Goal: Task Accomplishment & Management: Manage account settings

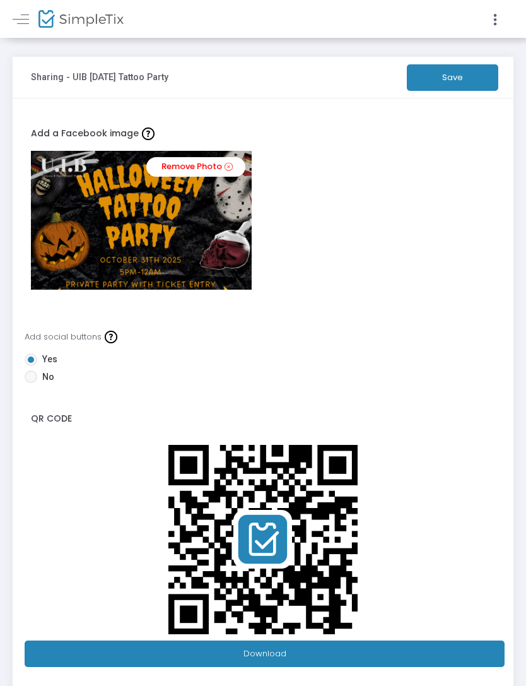
click at [496, 18] on icon at bounding box center [495, 20] width 11 height 16
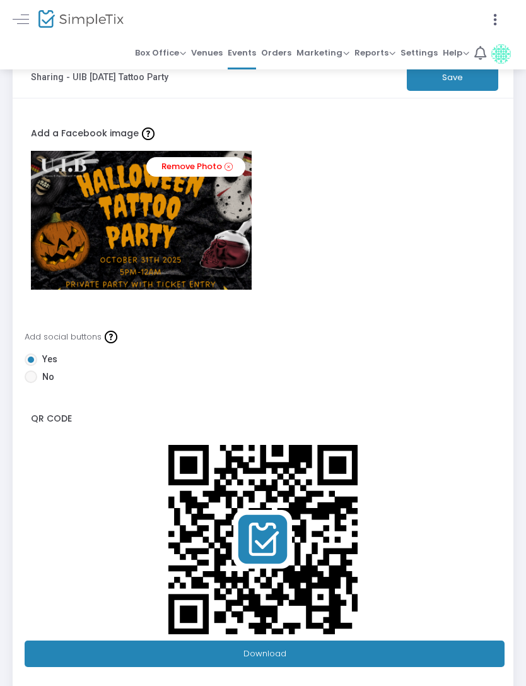
click at [160, 54] on span "Box Office" at bounding box center [160, 53] width 51 height 12
click at [85, 27] on div at bounding box center [263, 343] width 526 height 686
click at [78, 27] on img at bounding box center [80, 19] width 85 height 18
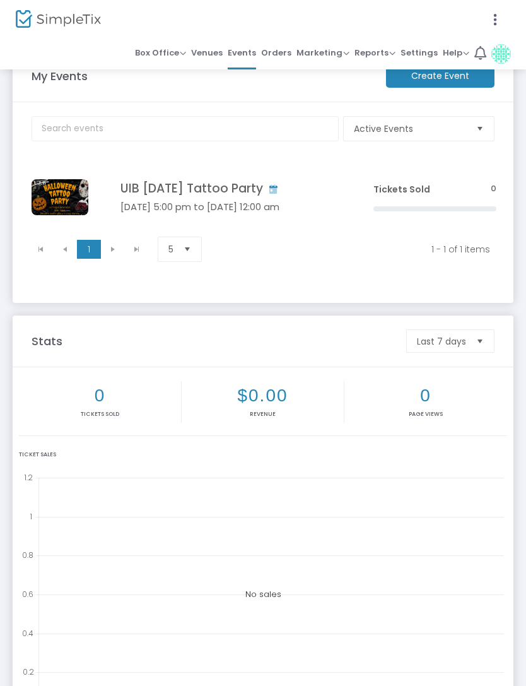
click at [497, 18] on icon at bounding box center [495, 20] width 11 height 16
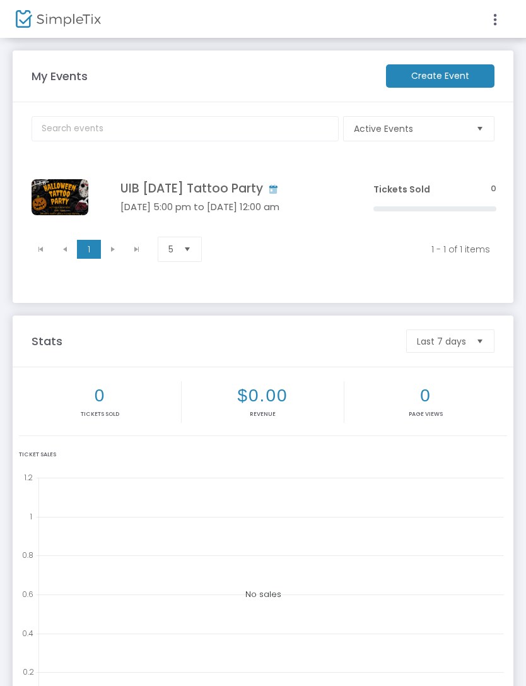
click at [496, 20] on icon at bounding box center [495, 20] width 11 height 16
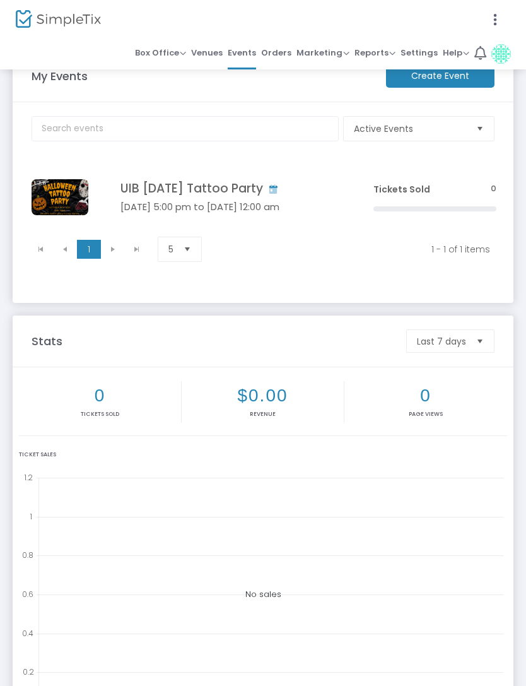
click at [456, 60] on span "Help View Docs Contact Support" at bounding box center [456, 53] width 27 height 18
click at [426, 58] on div at bounding box center [263, 343] width 526 height 686
click at [417, 57] on span "Settings" at bounding box center [419, 53] width 37 height 18
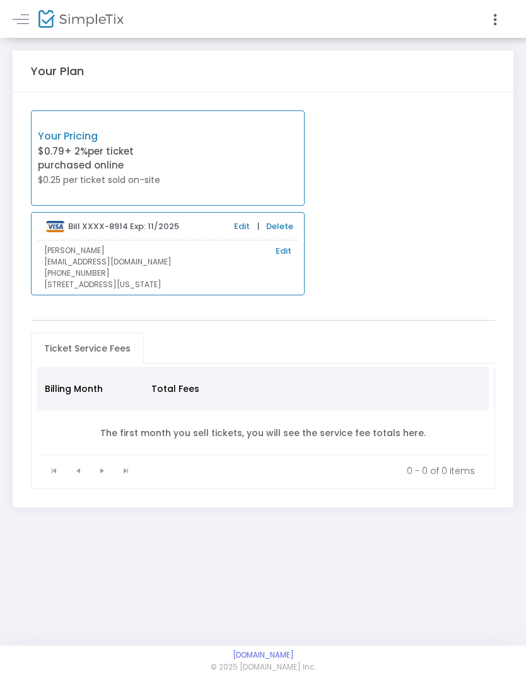
click at [30, 20] on div at bounding box center [263, 343] width 526 height 686
click at [77, 22] on img at bounding box center [80, 19] width 85 height 18
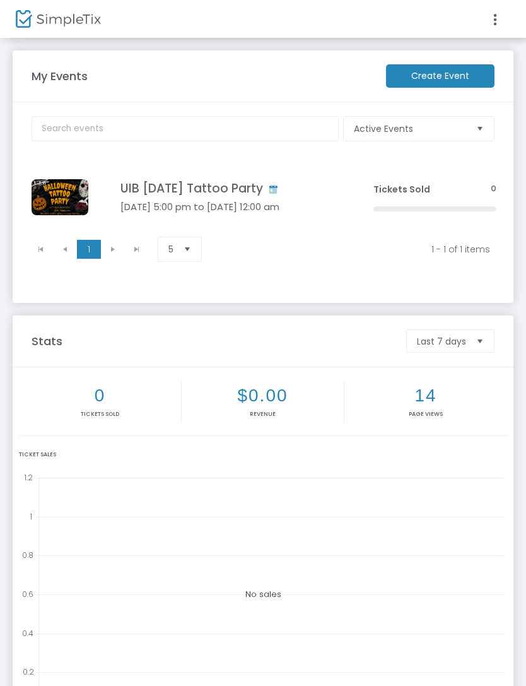
click at [492, 27] on icon at bounding box center [495, 20] width 11 height 16
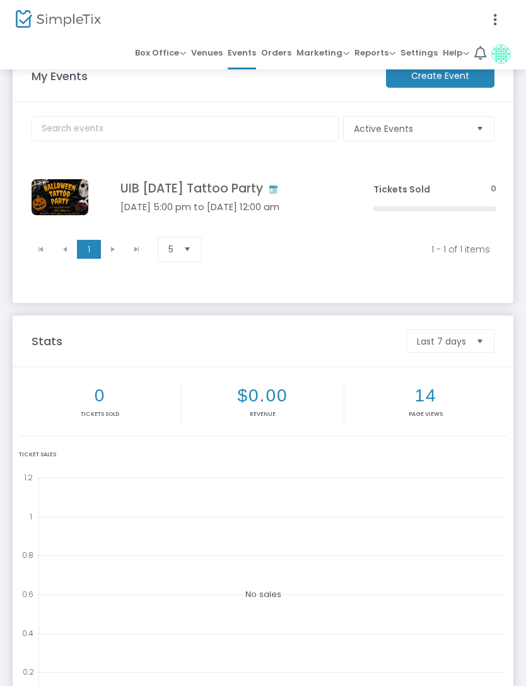
click at [464, 52] on span "Help" at bounding box center [456, 53] width 27 height 12
click at [495, 47] on div at bounding box center [263, 343] width 526 height 686
click at [481, 50] on icon at bounding box center [481, 53] width 12 height 14
click at [51, 18] on img at bounding box center [58, 19] width 85 height 18
click at [170, 54] on span "Box Office" at bounding box center [160, 53] width 51 height 12
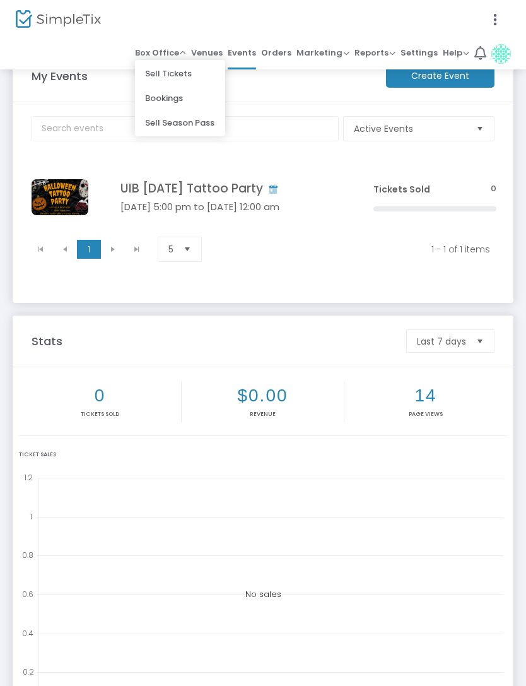
click at [62, 25] on div at bounding box center [263, 343] width 526 height 686
click at [497, 13] on icon at bounding box center [495, 20] width 11 height 16
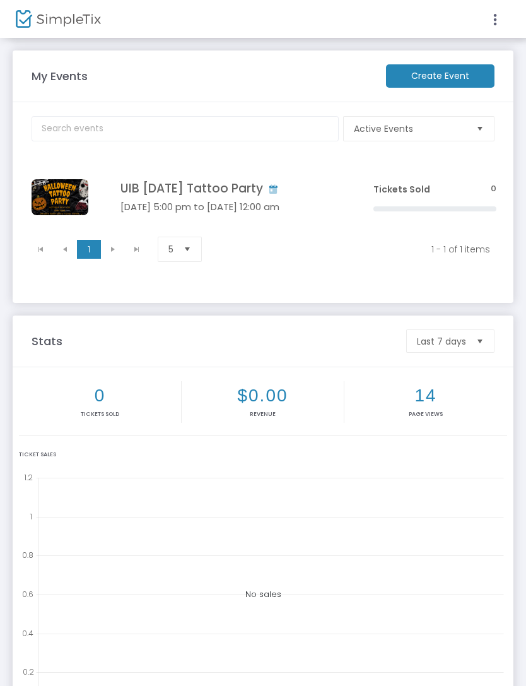
click at [54, 13] on img at bounding box center [58, 19] width 85 height 18
click at [507, 22] on span at bounding box center [502, 19] width 18 height 12
click at [495, 21] on icon at bounding box center [495, 20] width 11 height 16
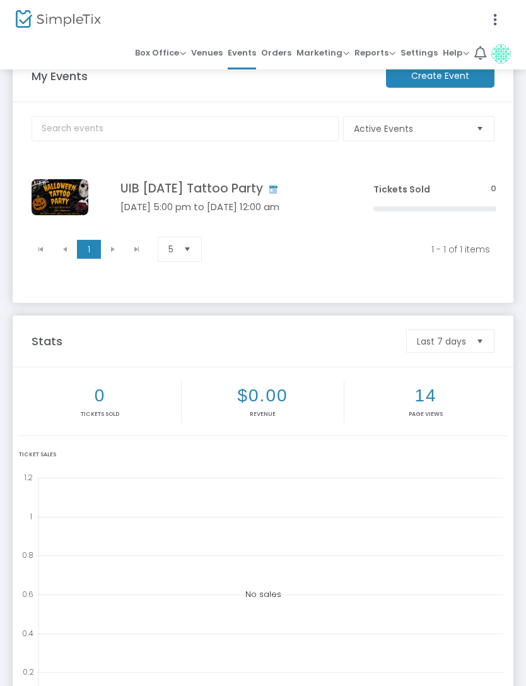
click at [179, 52] on span "Box Office" at bounding box center [160, 53] width 51 height 12
click at [218, 56] on div at bounding box center [263, 343] width 526 height 686
click at [500, 21] on icon at bounding box center [495, 20] width 11 height 16
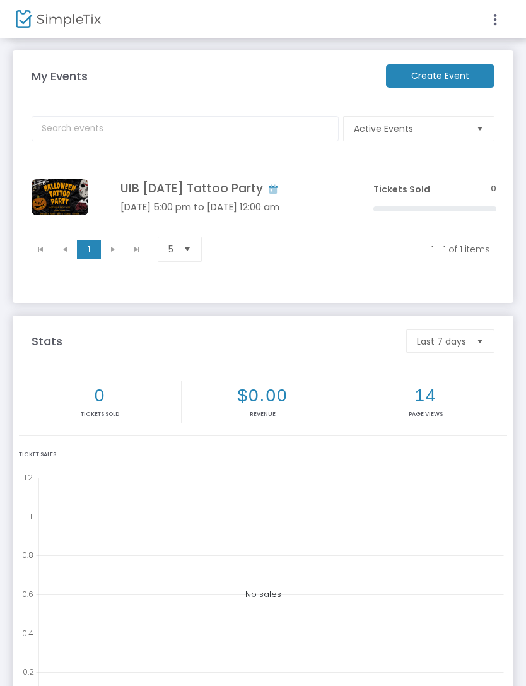
click at [492, 22] on icon at bounding box center [495, 20] width 11 height 16
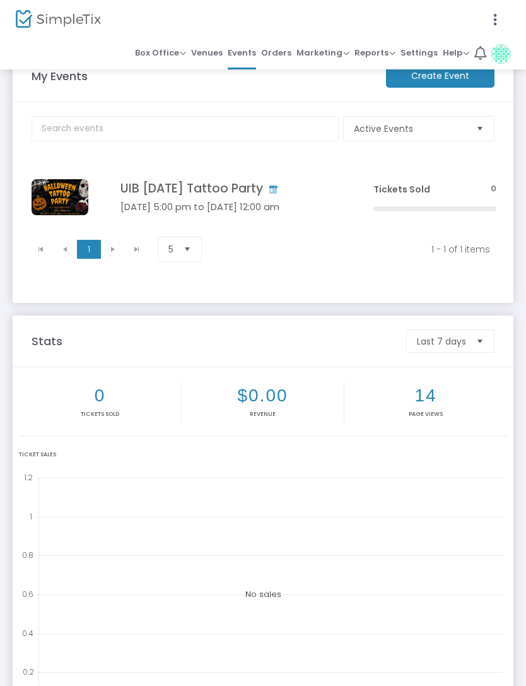
click at [494, 20] on icon at bounding box center [495, 20] width 11 height 16
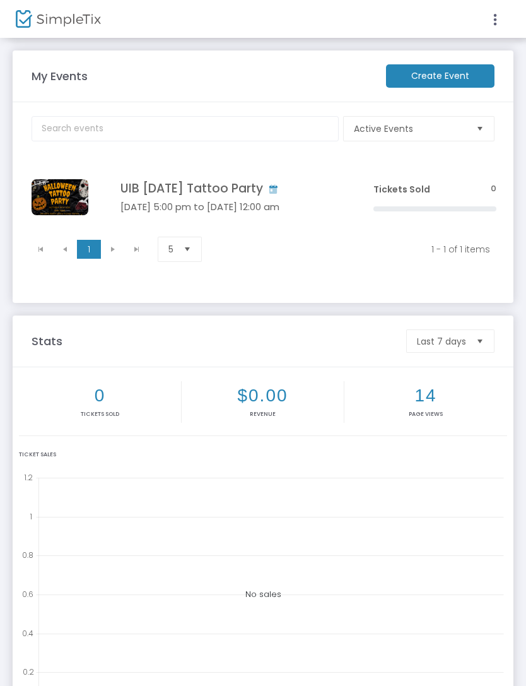
click at [48, 27] on img at bounding box center [58, 19] width 85 height 18
click at [496, 18] on icon at bounding box center [495, 20] width 11 height 16
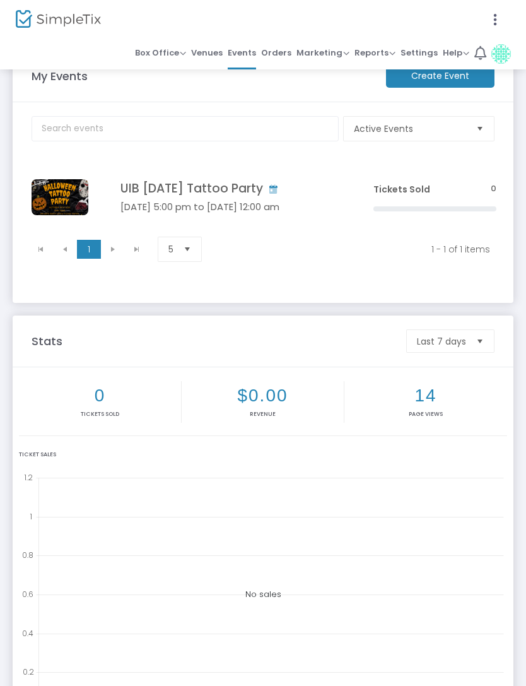
click at [485, 50] on icon at bounding box center [481, 53] width 12 height 14
click at [185, 56] on span "Box Office" at bounding box center [160, 53] width 51 height 12
click at [98, 22] on div at bounding box center [263, 343] width 526 height 686
click at [369, 131] on span "Active Events" at bounding box center [410, 128] width 112 height 13
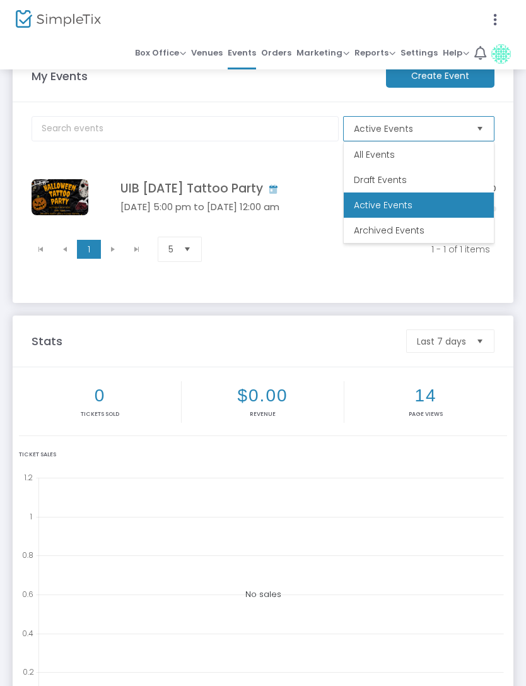
click at [410, 157] on li "All Events" at bounding box center [419, 154] width 150 height 25
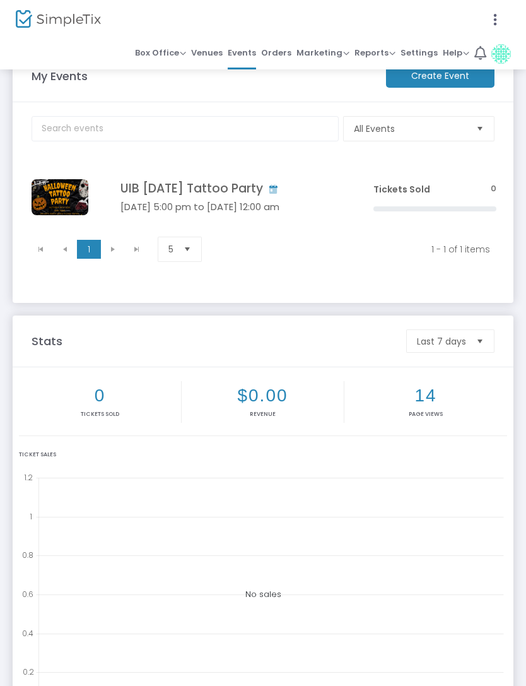
click at [282, 192] on h4 "UIB [DATE] Tattoo Party" at bounding box center [228, 189] width 215 height 15
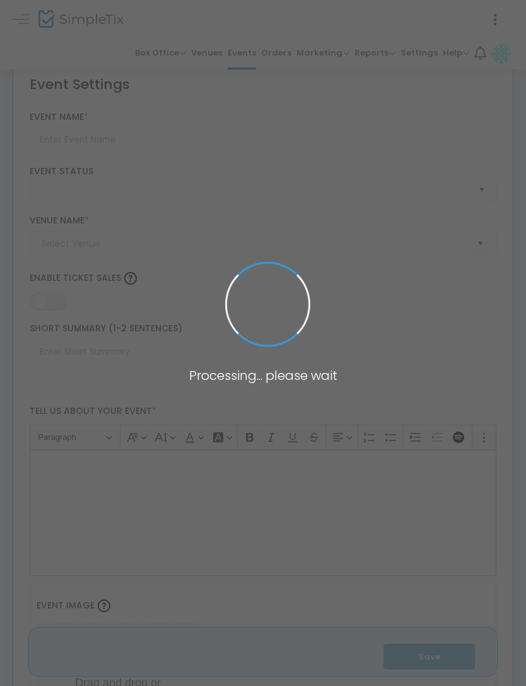
type input "UIB [DATE] Tattoo Party"
type textarea "🎃 OUR 2ND ANNUAL [DATE] TATTOO PRIVATE PARTY! 🎃It’s back and scarier (and inkie…"
type input "Buy Tickets"
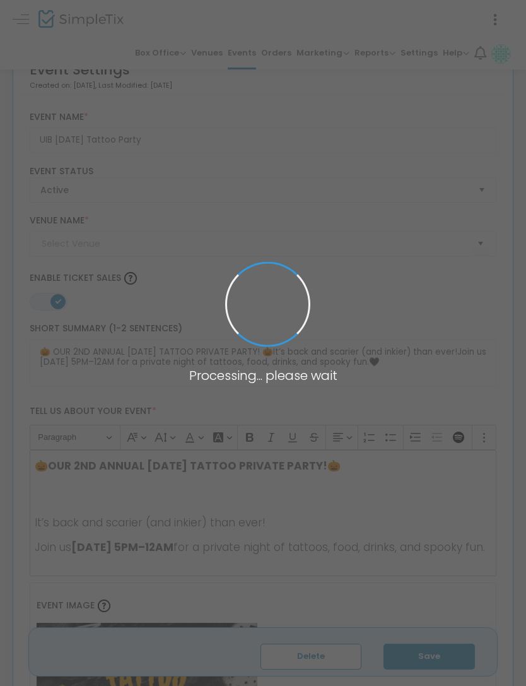
type input "UIB Tattoos & [MEDICAL_DATA]"
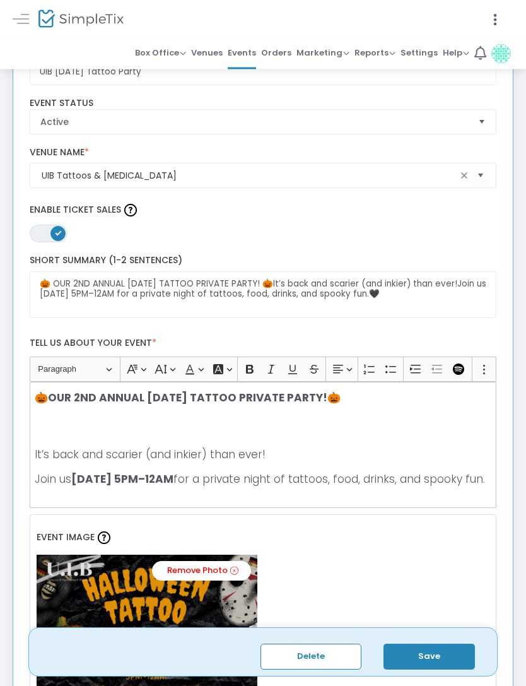
scroll to position [68, 0]
click at [324, 669] on button "Delete" at bounding box center [311, 657] width 101 height 26
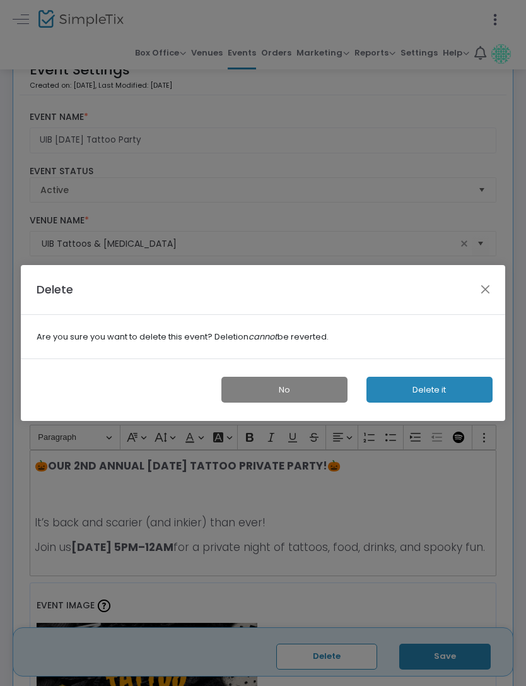
click at [452, 390] on button "Delete it" at bounding box center [430, 390] width 126 height 26
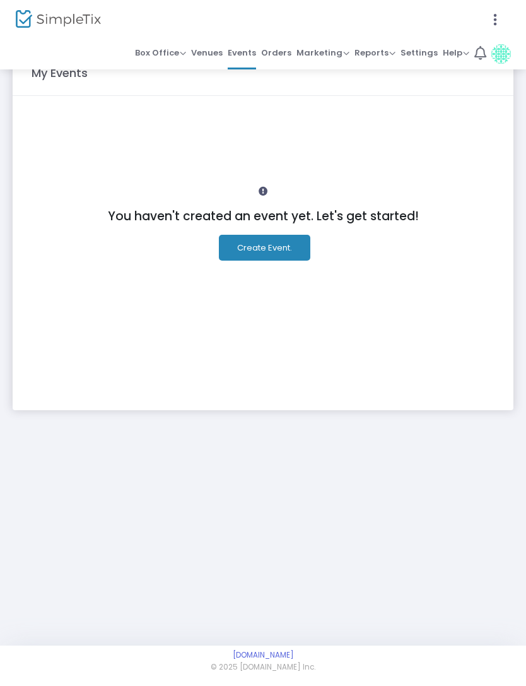
click at [495, 21] on icon at bounding box center [495, 20] width 11 height 16
